Goal: Communication & Community: Answer question/provide support

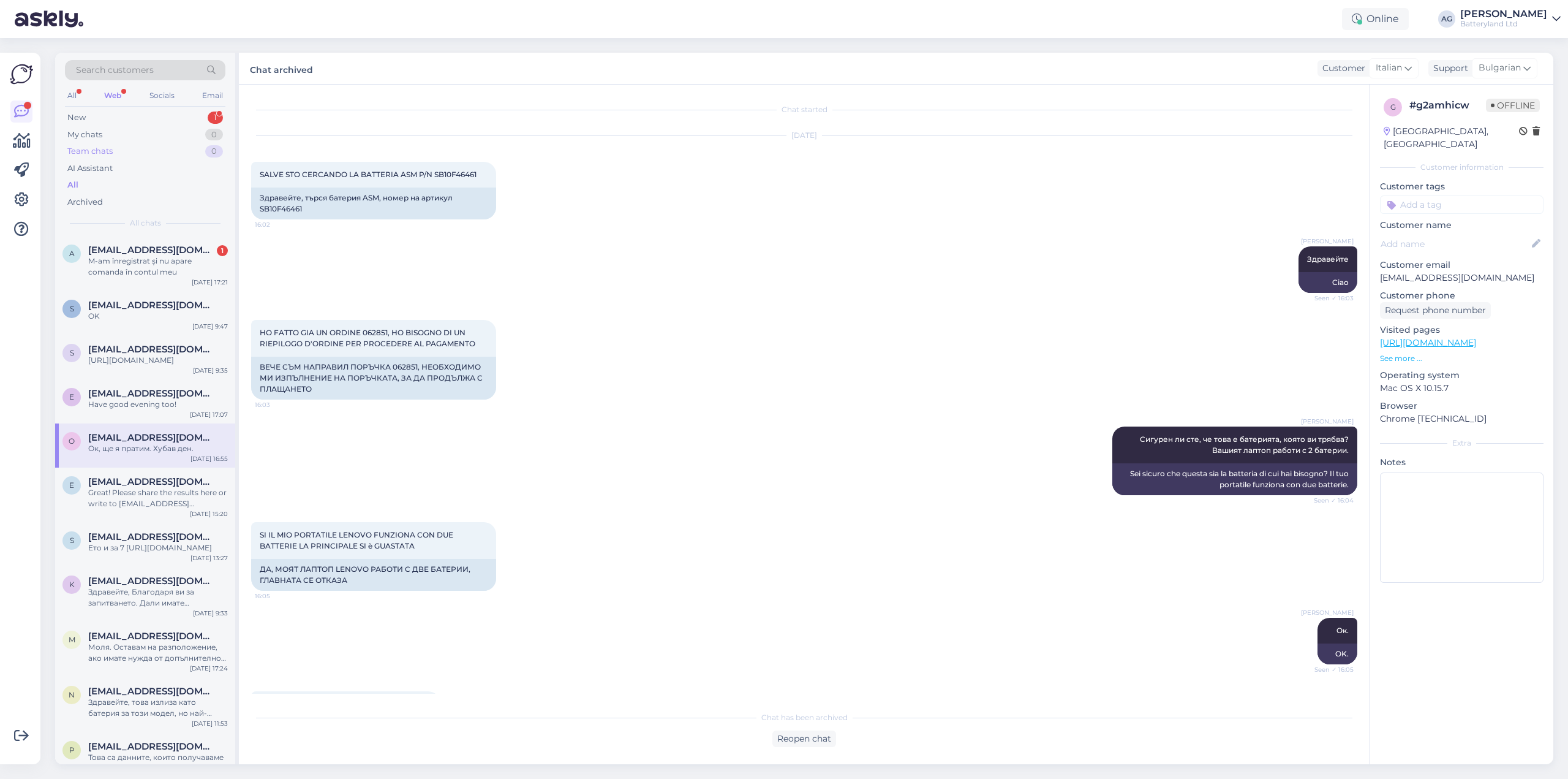
scroll to position [3244, 0]
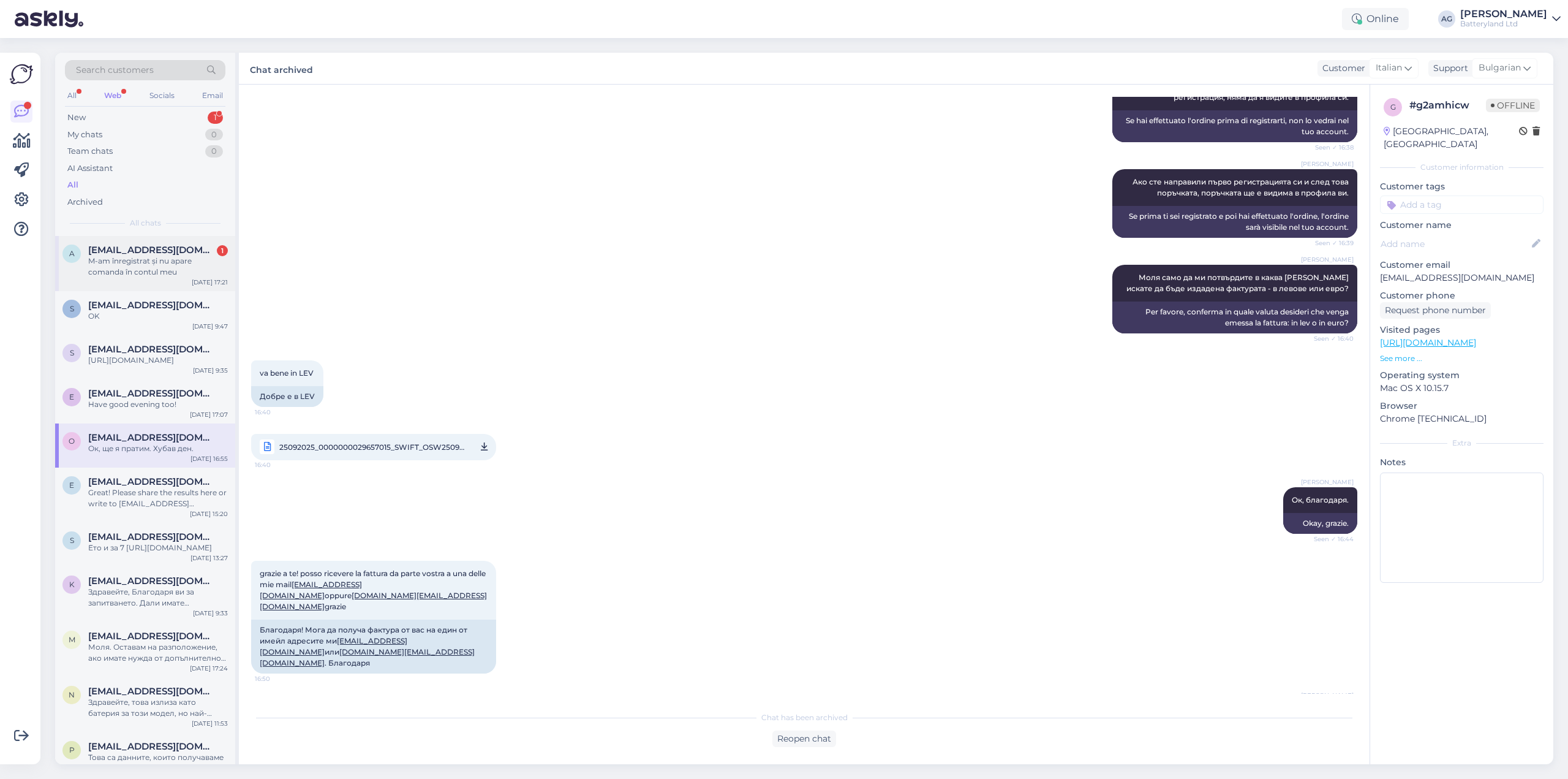
click at [138, 255] on div "M-am înregistrat și nu apare comanda în contul meu" at bounding box center [158, 266] width 140 height 22
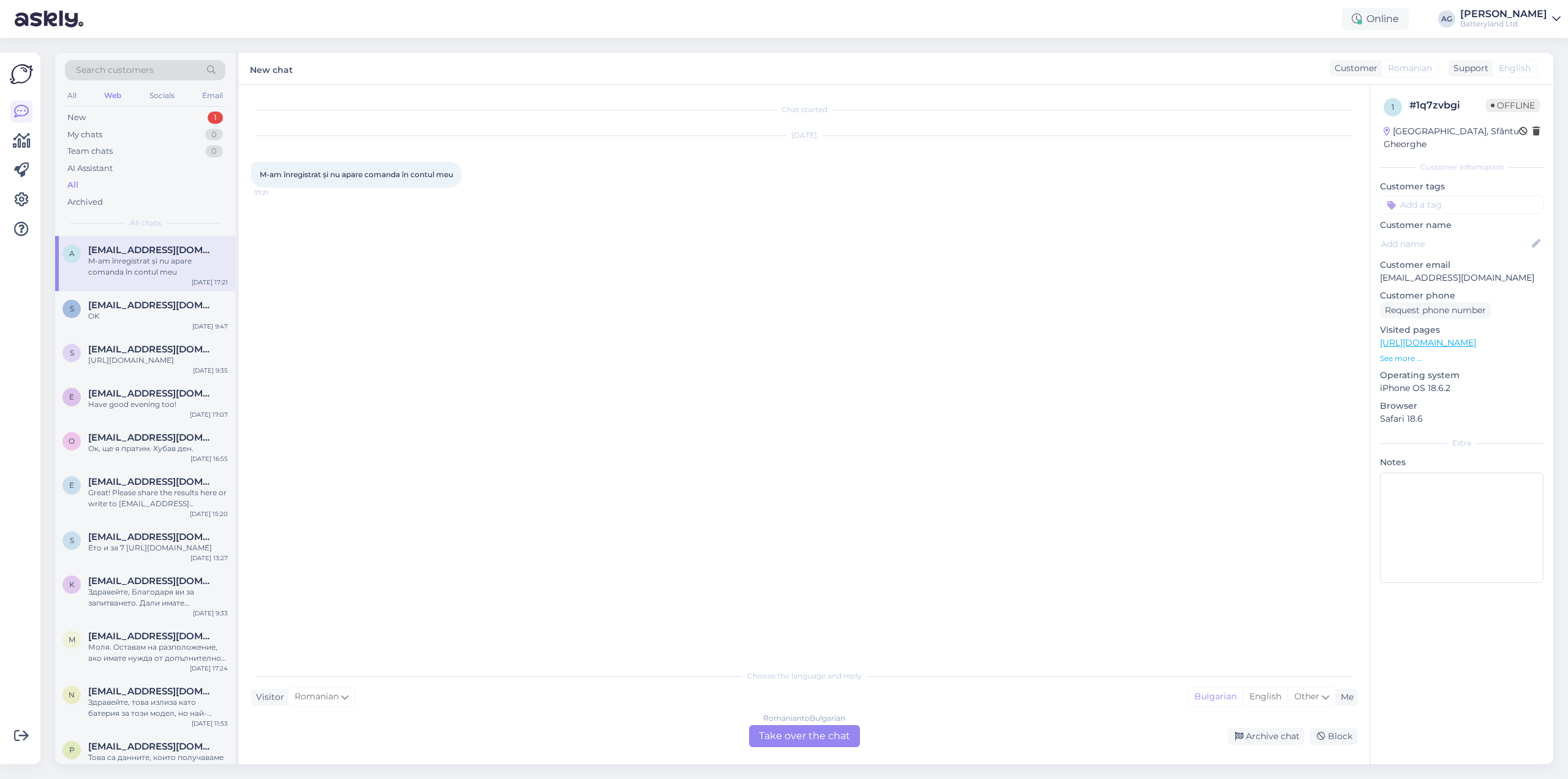
click at [773, 733] on div "Romanian to Bulgarian Take over the chat" at bounding box center [804, 736] width 111 height 22
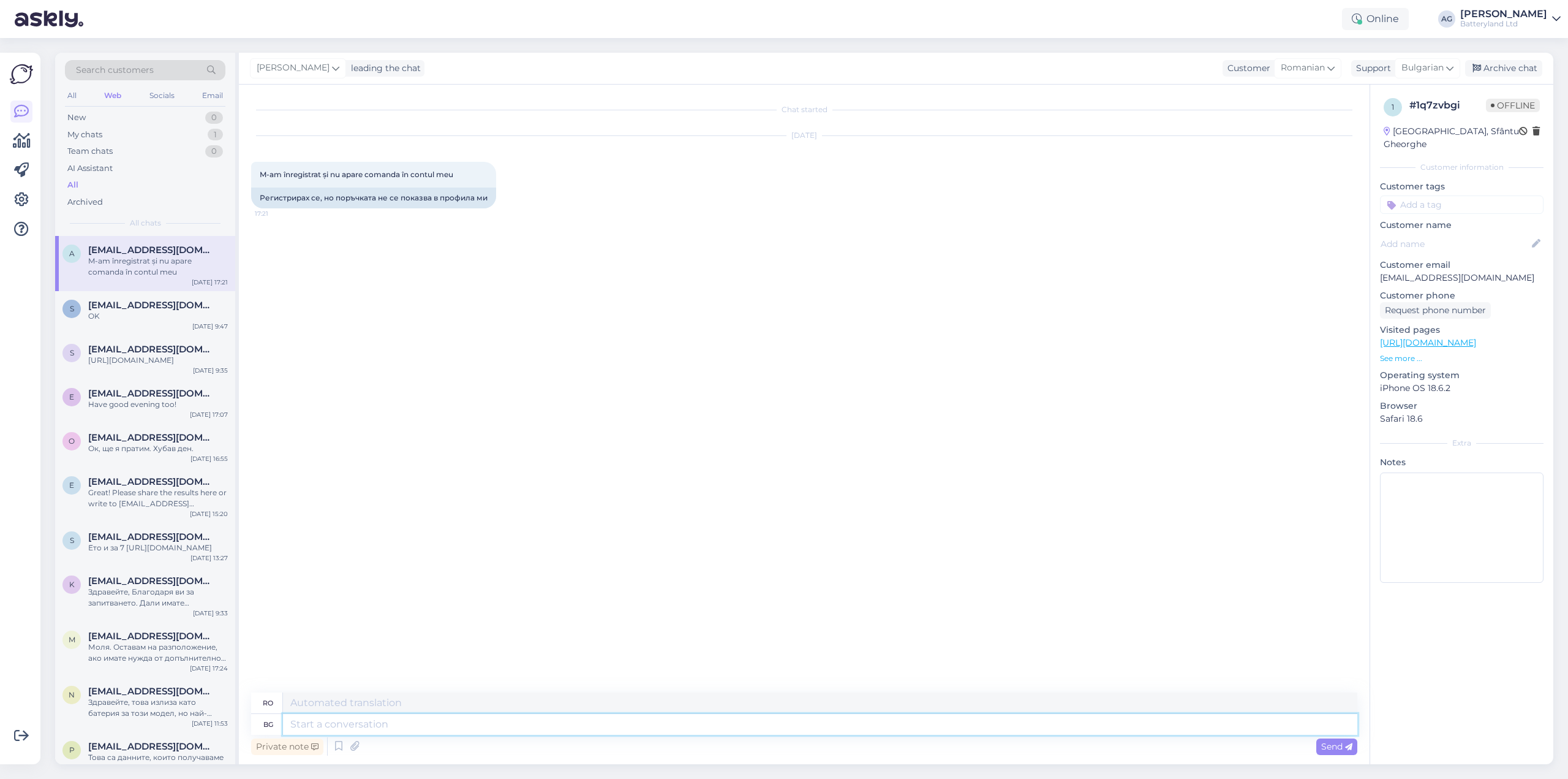
click at [483, 725] on textarea at bounding box center [820, 724] width 1074 height 21
type textarea "Здравейте"
type textarea "Buna ziua"
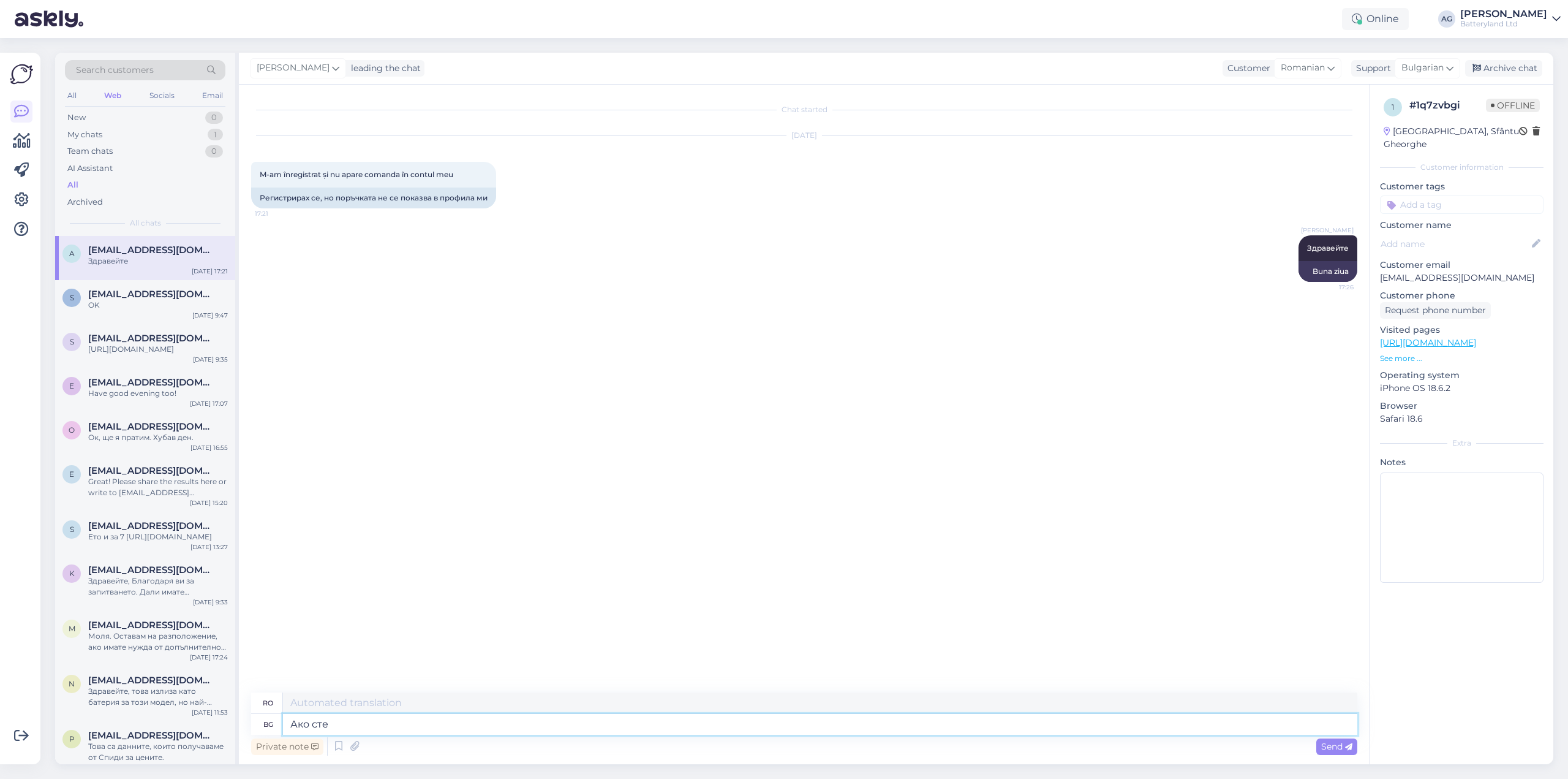
type textarea "Ако сте н"
type textarea "Dacă"
type textarea "Ако сте направ"
type textarea "Dacă ești"
type textarea "Ако сте направили п"
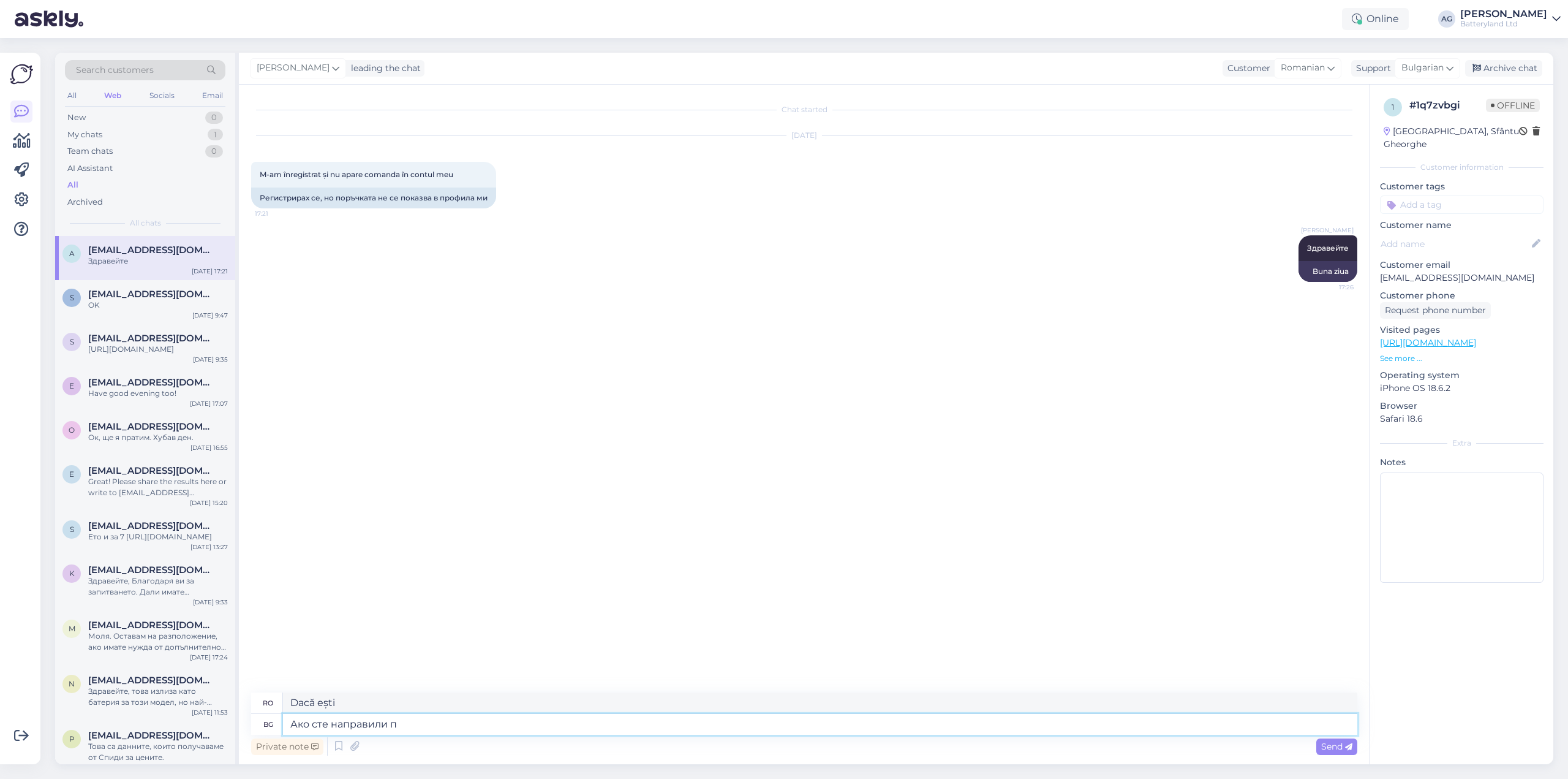
type textarea "Dacă ați făcut"
type textarea "Ако сте направили поръчката"
type textarea "Dacă ați plasat comanda"
type textarea "Ако сте направили поръчката преди да"
type textarea "Dacă ați plasat comanda înainte"
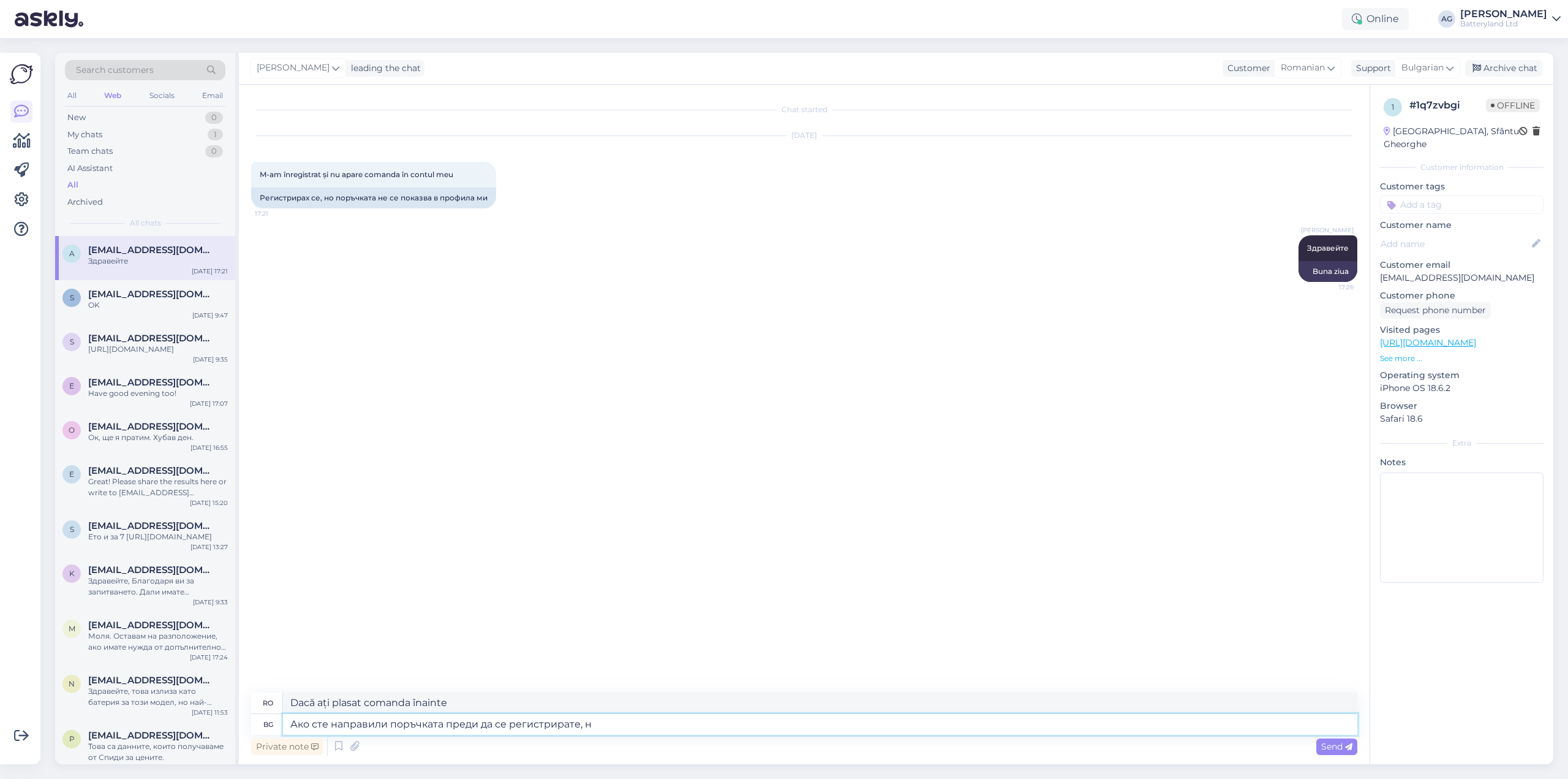
type textarea "Ако сте направили поръчката преди да се регистрирате, ня"
type textarea "Dacă ați plasat comanda înainte de înregistrare,"
type textarea "Ако сте направили поръчката преди да се регистрирате, няма да"
type textarea "Dacă ați plasat comanda înainte de înregistrare, nu va exista nicio"
type textarea "Ако сте направили поръчката преди да се регистрирате, няма да се о"
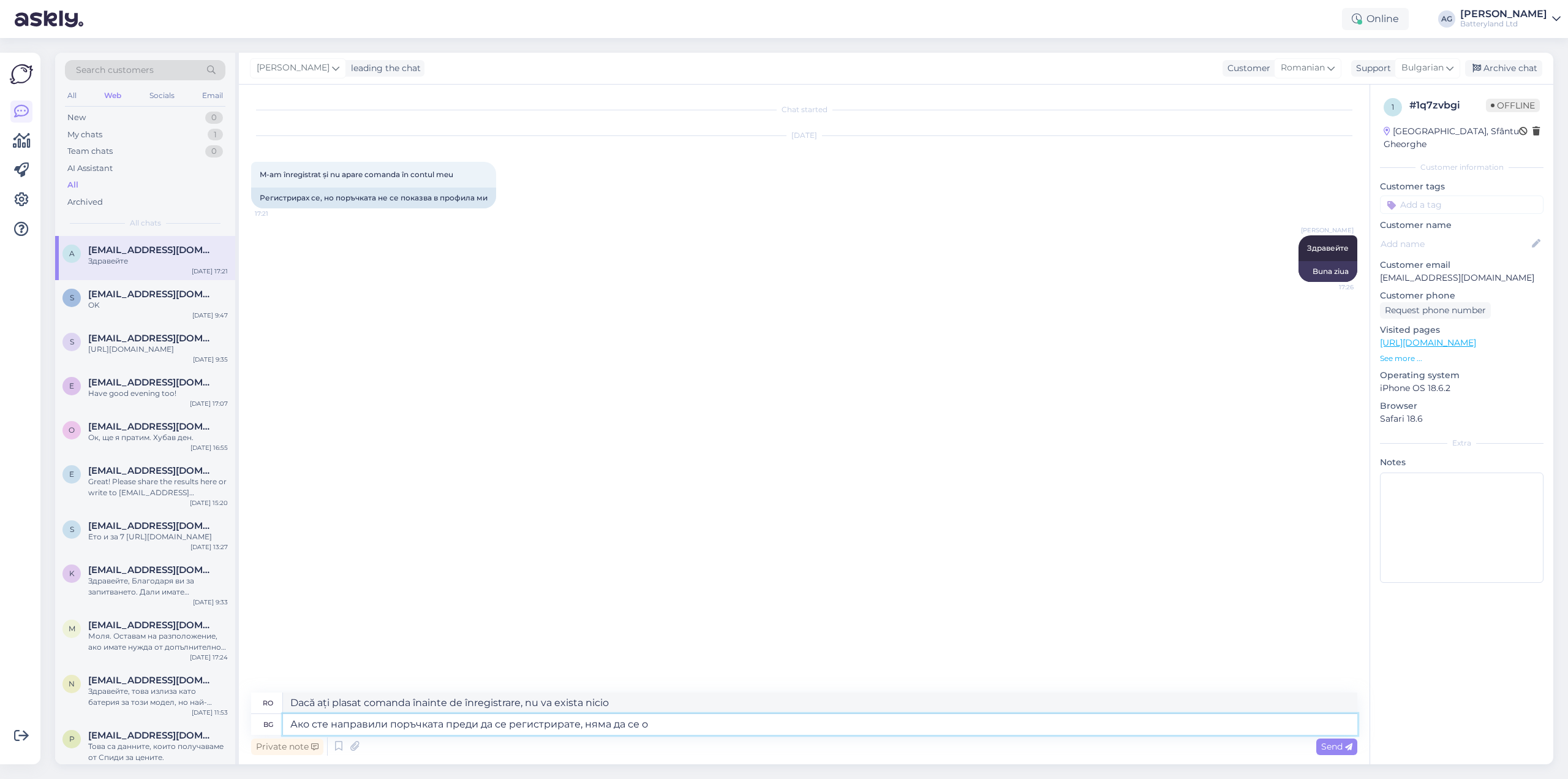
type textarea "Dacă ați plasat comanda înainte de înregistrare, nu veți"
type textarea "Ако сте направили поръчката преди да се регистрирате, няма да се"
type textarea "Dacă ați plasat comanda înainte de înregistrare, nu veți fi"
type textarea "Ако сте направили поръчката преди да се регистрирате, няма да се покаже."
type textarea "Dacă ați plasat comanda înainte de înregistrare, aceasta nu va fi afișată."
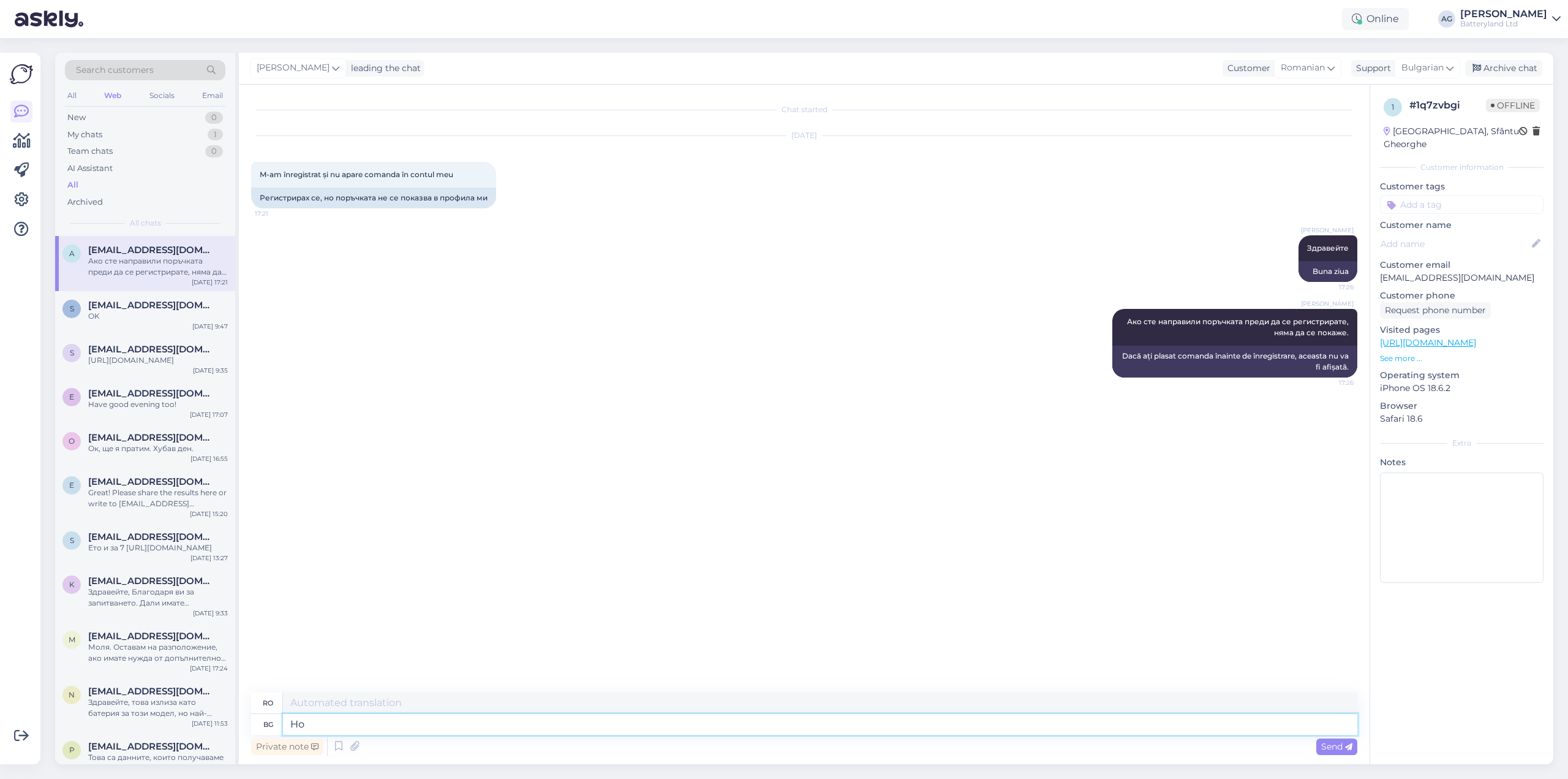
type textarea "Но в"
type textarea "Dar"
type textarea "Но всички с"
type textarea "Dar toată lumea"
type textarea "Но всички следващи по"
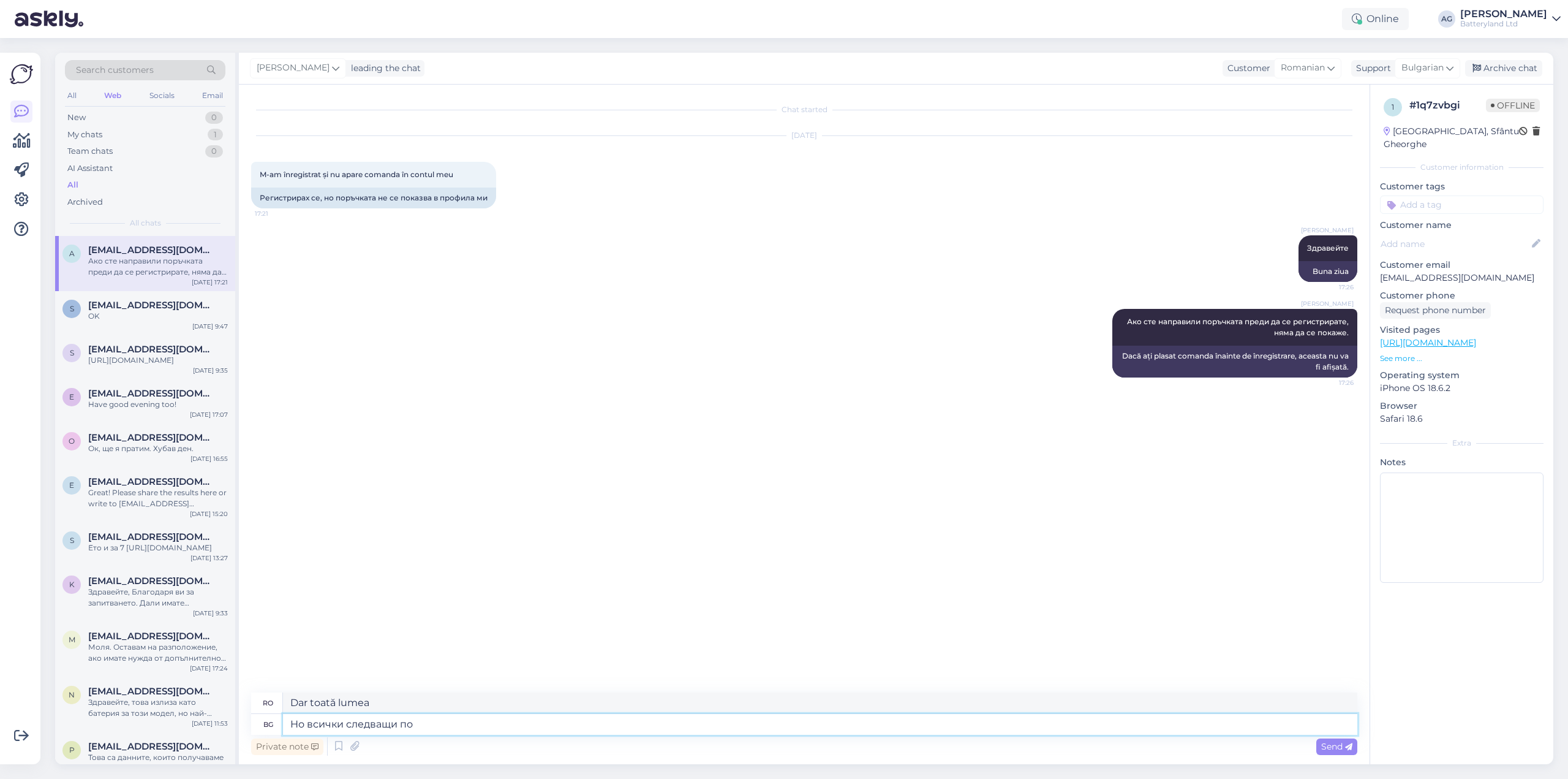
type textarea "Dar toate cele ce urmează"
type textarea "Но всички следващи поръчки, ще"
type textarea "Dar toate ordinele ulterioare,"
type textarea "Но всички следващи поръчки, ще се"
type textarea "Dar toate comenzile ulterioare vor fi"
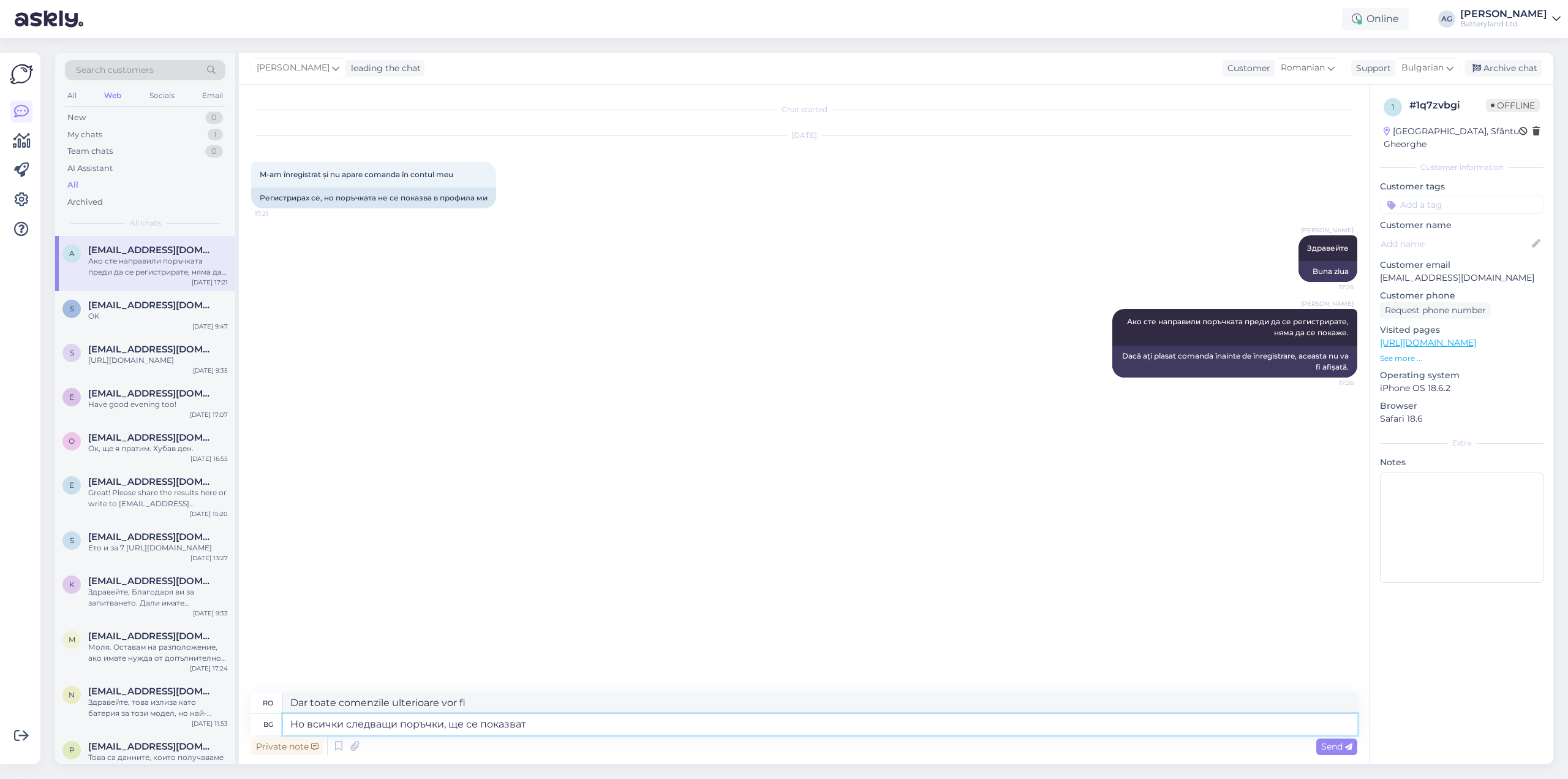
type textarea "Но всички следващи поръчки, ще се показват."
type textarea "Dar toate comenzile ulterioare vor fi afișate."
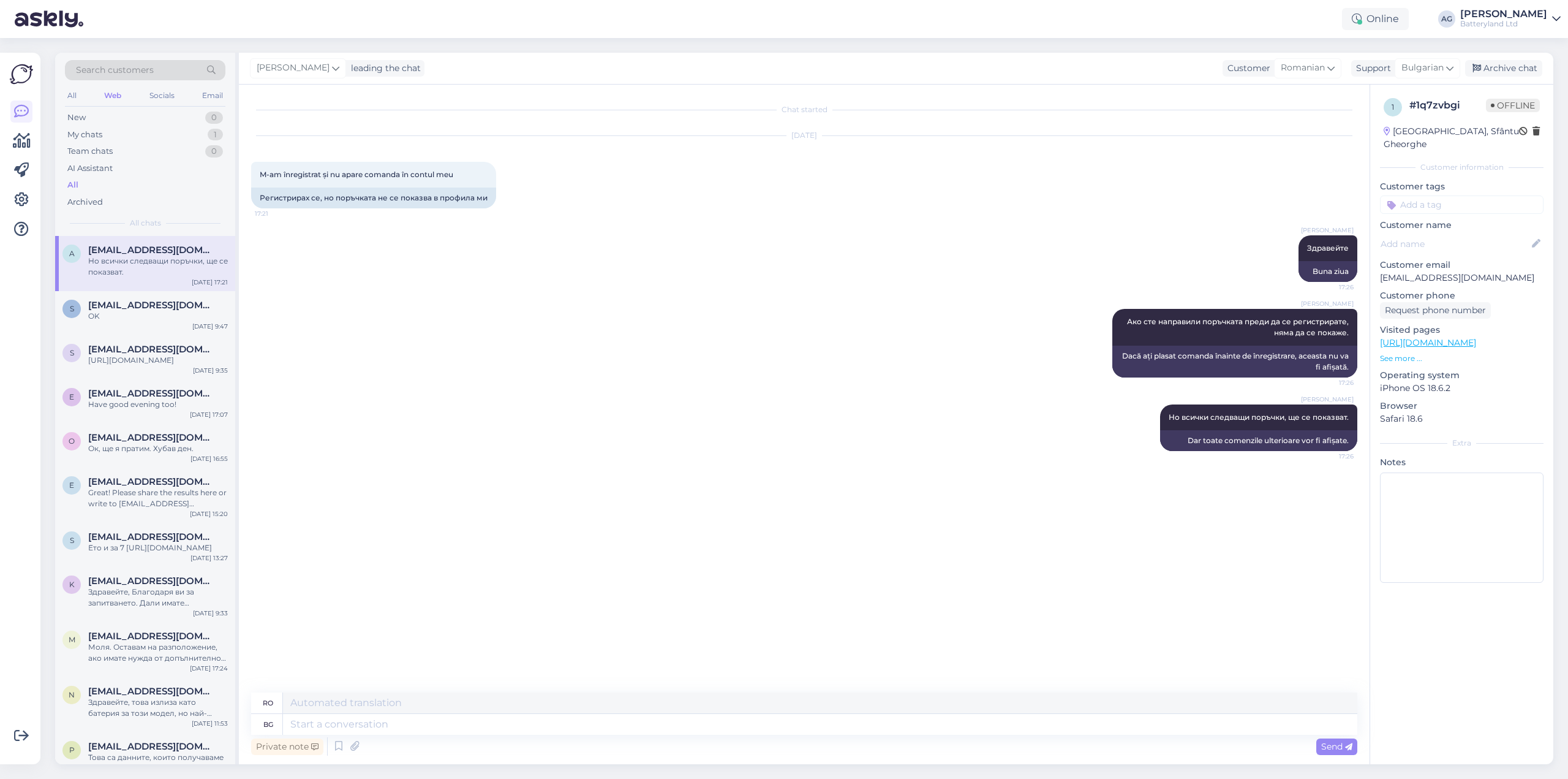
click at [1390, 271] on p "[EMAIL_ADDRESS][DOMAIN_NAME]" at bounding box center [1462, 277] width 164 height 13
copy p "[EMAIL_ADDRESS][DOMAIN_NAME]"
click at [403, 724] on textarea at bounding box center [820, 724] width 1074 height 21
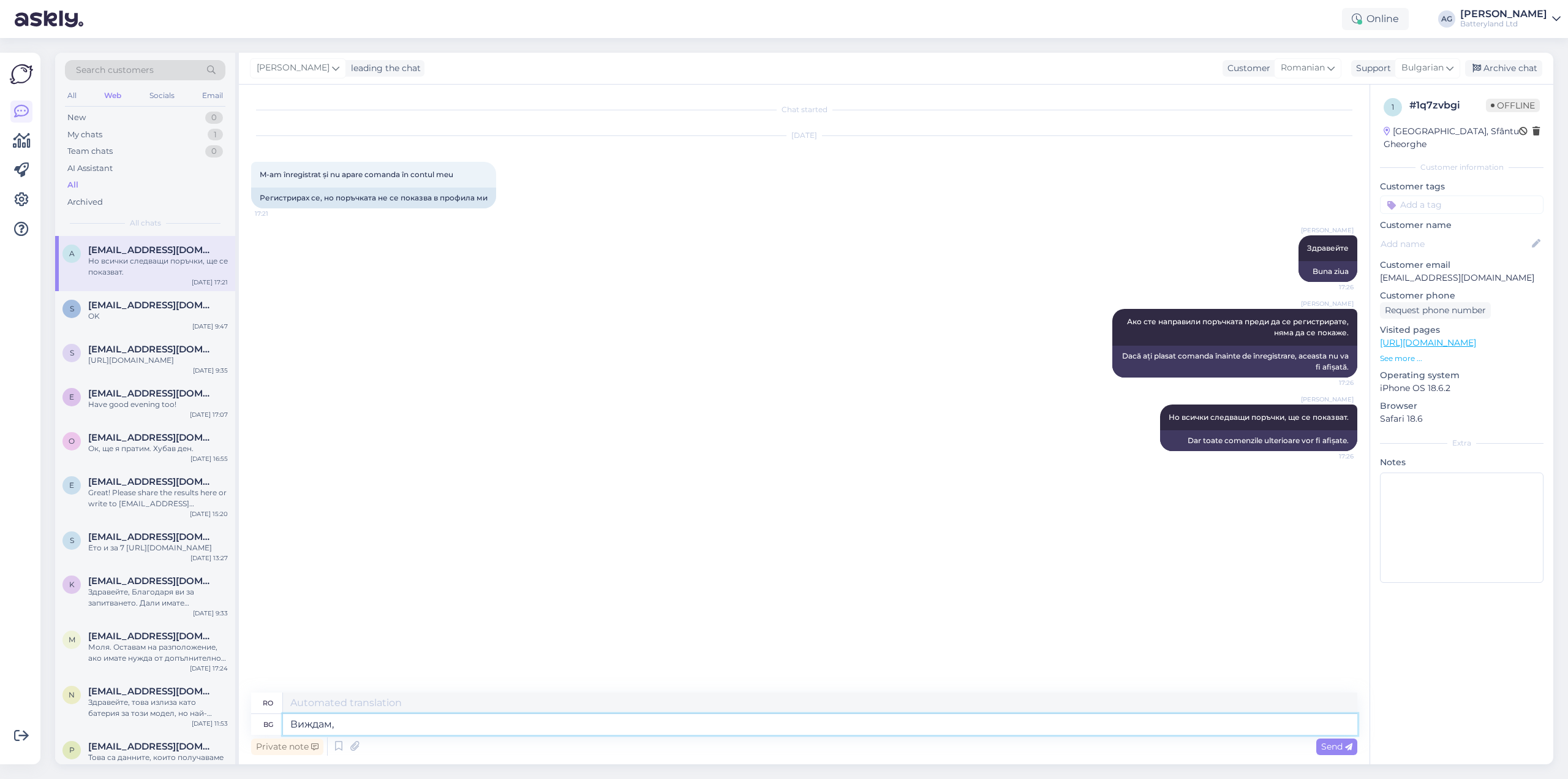
type textarea "Виждам, ч"
type textarea "Înțeleg,"
type textarea "Виждам, че п"
type textarea "Văd că"
type textarea "Виждам, че поръчката ви"
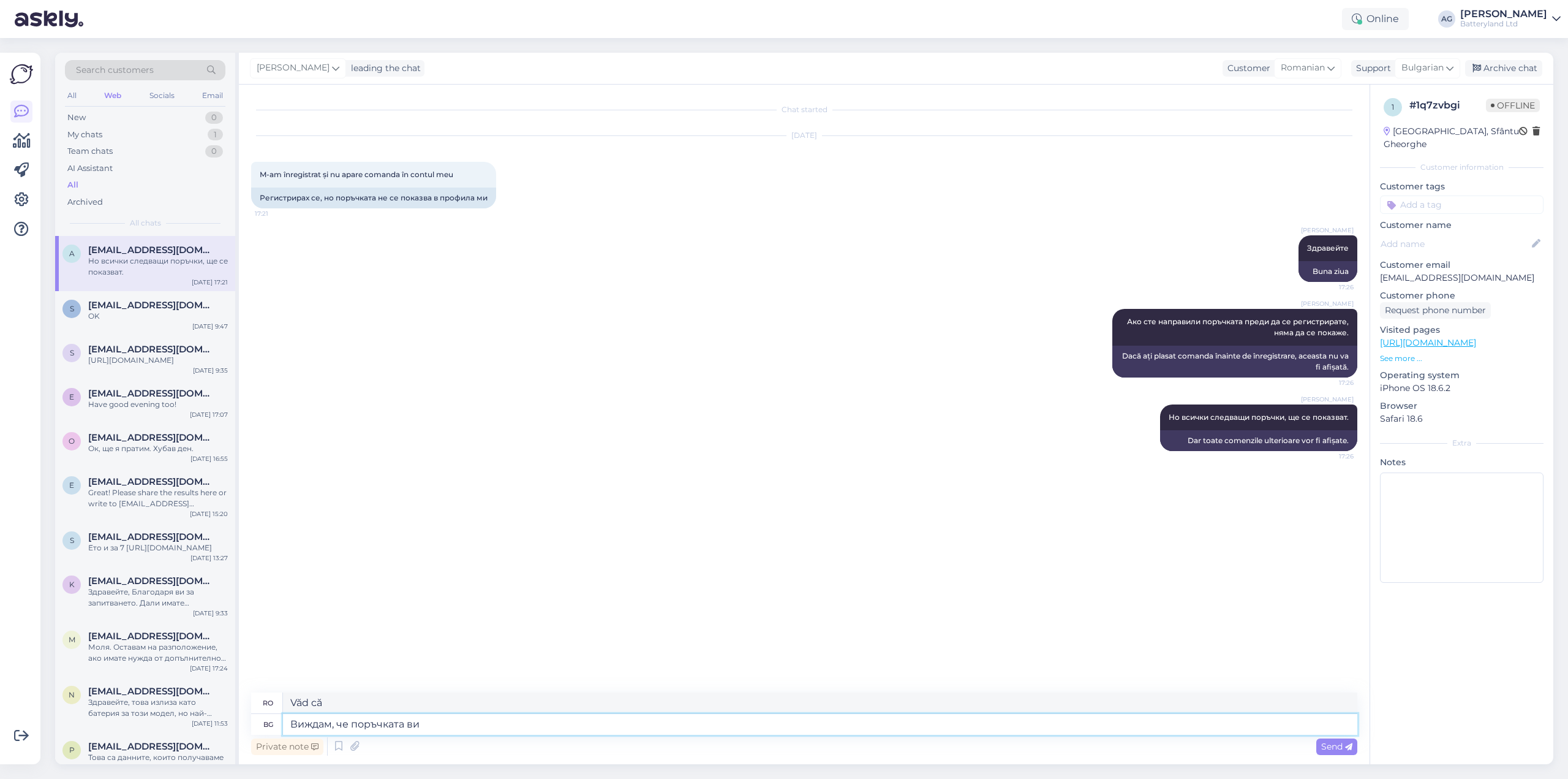
type textarea "Văd că ordinul"
type textarea "Виждам, че поръчката ви е"
type textarea "Văd că comanda dvs."
type textarea "Виждам, че поръчката ви е п"
type textarea "Văd că comanda dumneavoastră este"
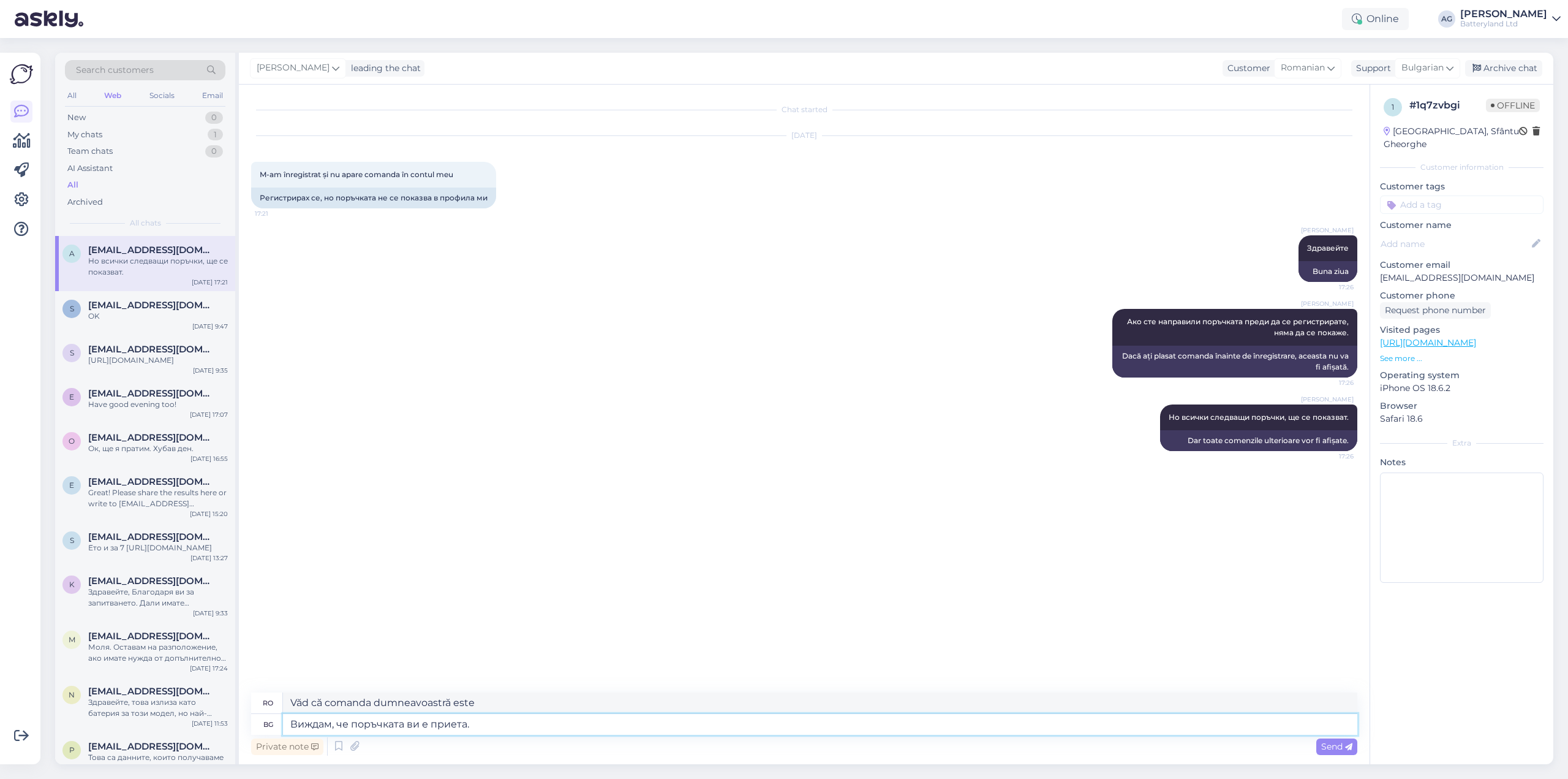
type textarea "Виждам, че поръчката ви е приета. П"
type textarea "Văd că comanda dumneavoastră a fost acceptată."
type textarea "Виждам, че поръчката ви е приета. Плащането е"
type textarea "Văd că comanda dumneavoastră a fost acceptată. Plata se face"
type textarea "Виждам, че поръчката ви е приета. Пла"
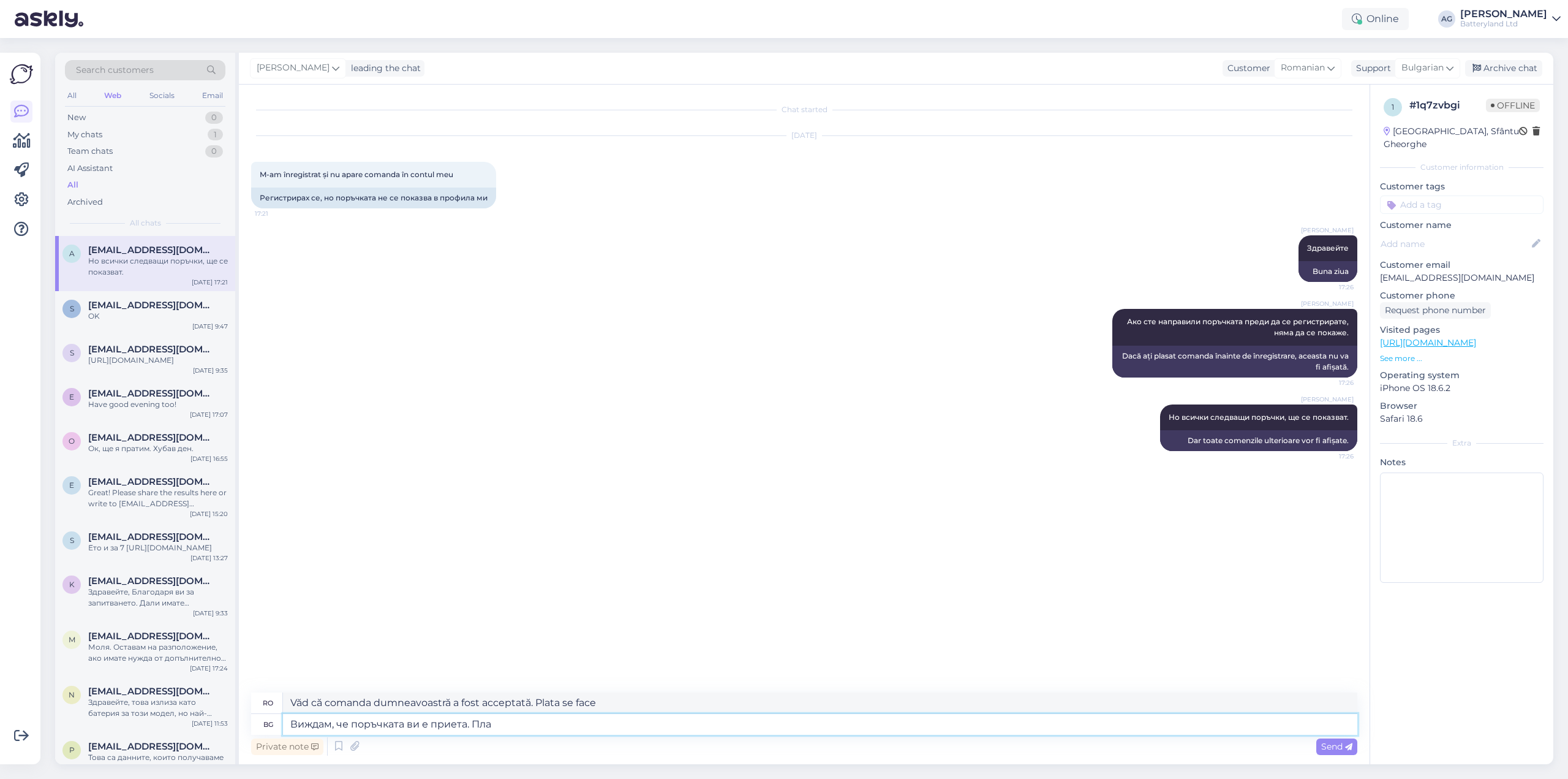
type textarea "Văd că comanda dumneavoastră a fost acceptată. Plată"
type textarea "Виждам, че поръчката ви е приета. Пл"
type textarea "Văd că comanda dumneavoastră a fost acceptată. Vă rog."
type textarea "Виждам, че поръчката ви е приета."
type textarea "Văd că comanda dumneavoastră a fost acceptată."
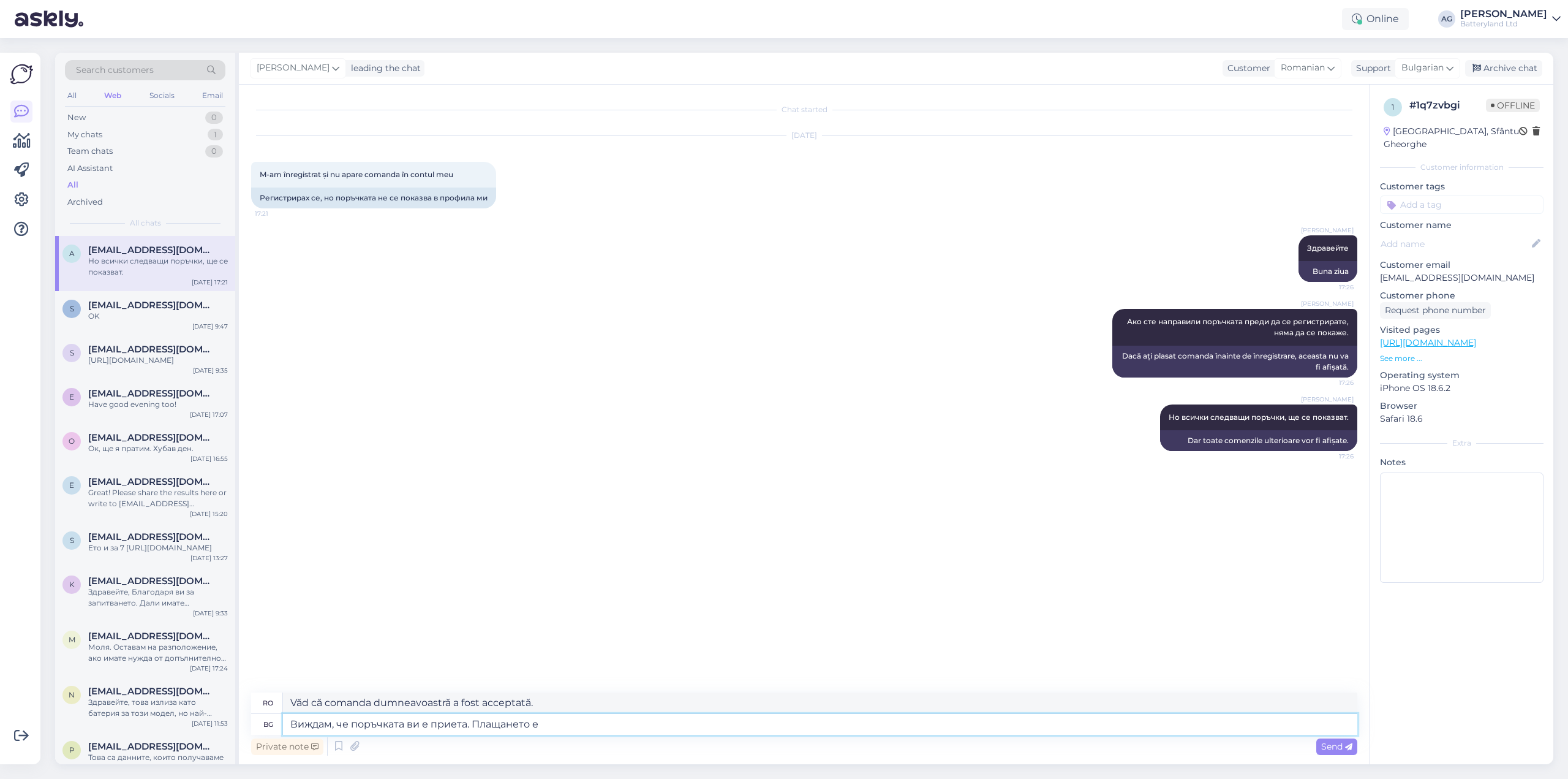
type textarea "Виждам, че поръчката ви е приета. Плащането е"
type textarea "Văd că comanda dumneavoastră a fost acceptată. Plată"
type textarea "Виждам, че поръчката ви е приета. Плащането е у"
type textarea "Văd că comanda dumneavoastră a fost acceptată. Plata se face"
type textarea "Виждам, че поръчката ви е приета. Плащането е успешно."
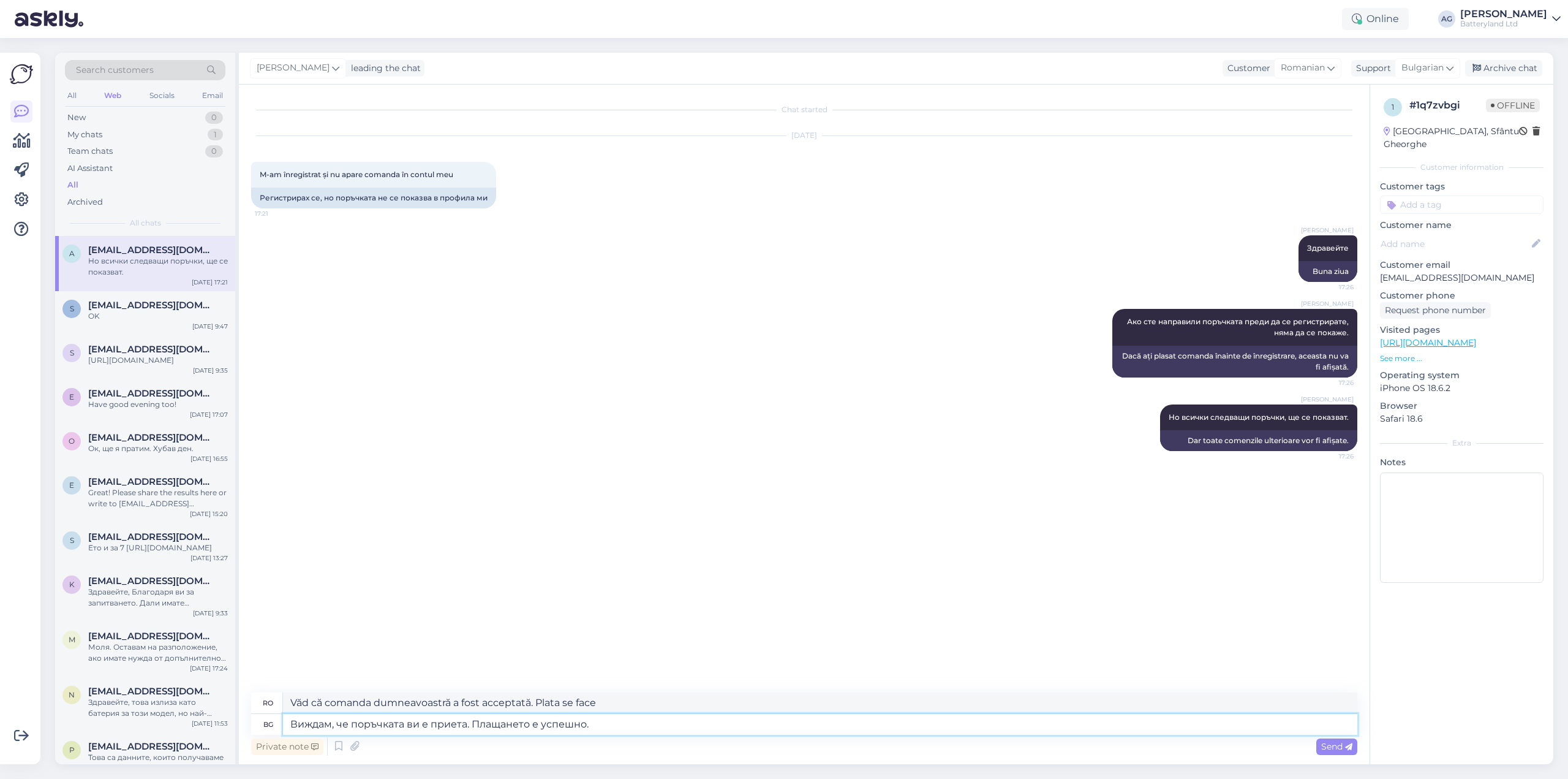
type textarea "Văd că comanda dumneavoastră a fost acceptată. Plata a fost efectuată cu succes."
type textarea "Виждам, че поръчката ви е приета. Плащането е успешно. Ще бъ"
type textarea "Văd că comanda dumneavoastră a fost acceptată. Plata a avut succes. Voi..."
type textarea "Виждам, че поръчката ви е приета. Плащането е успешно. Ще бъде изп"
type textarea "Văd că comanda dumneavoastră a fost acceptată. Plata a avut succes. Va fi"
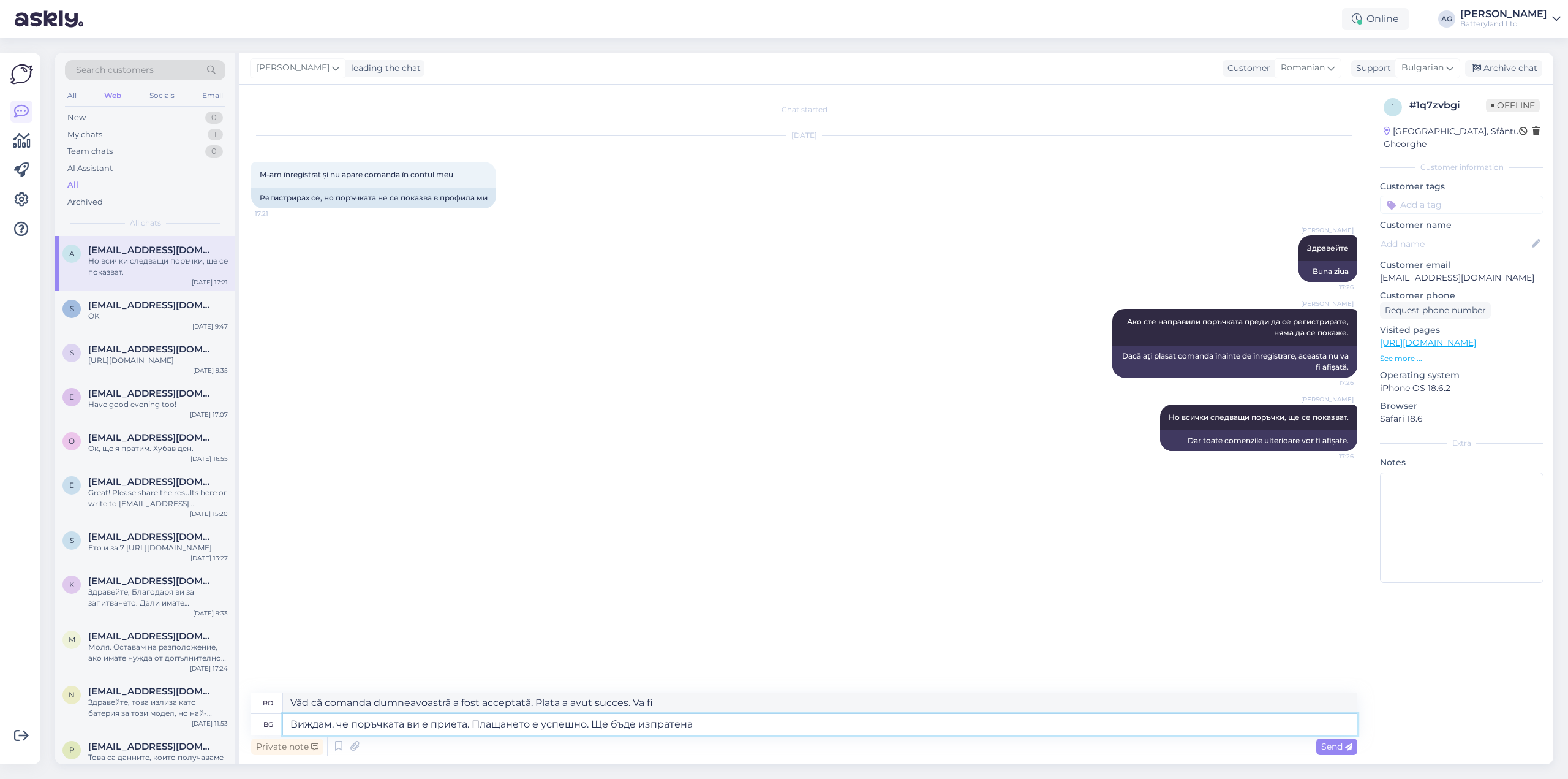
type textarea "Виждам, че поръчката ви е приета. Плащането е успешно. Ще бъде изпратена в"
type textarea "Văd că comanda dumneavoastră a fost acceptată. Plata a avut succes. Va fi exped…"
type textarea "Виждам, че поръчката ви е приета. Плащането е успешно. Ще бъде изпратена в п"
type textarea "Văd că comanda dvs. a fost acceptată. Plata a fost efectuată cu succes. Va fi e…"
type textarea "Виждам, че поръчката ви е приета. Плащането е успешно. Ще бъде изпратена в поне…"
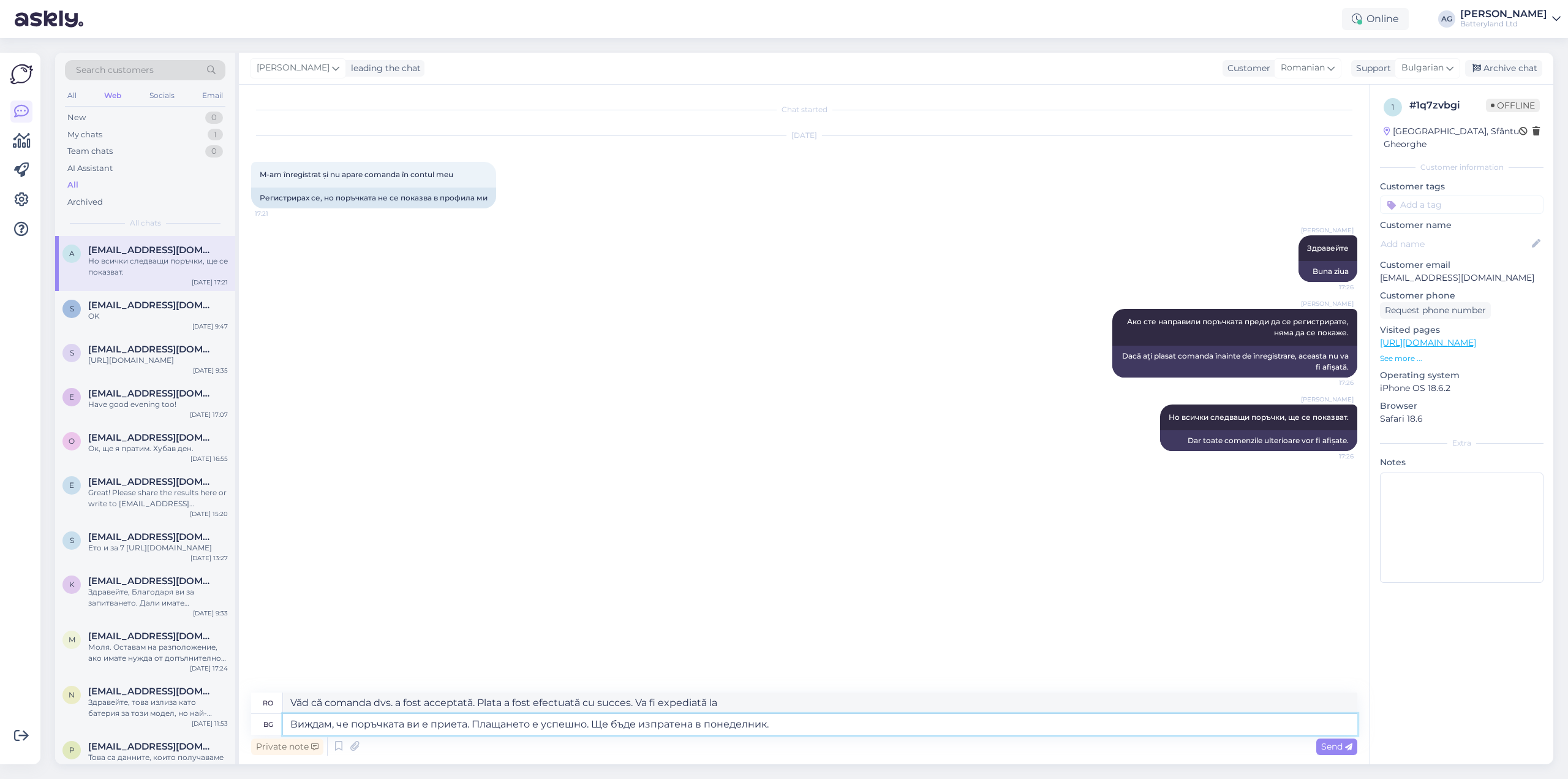
type textarea "Văd că comanda dumneavoastră a fost acceptată. Plata a fost efectuată cu succes…"
